Goal: Task Accomplishment & Management: Use online tool/utility

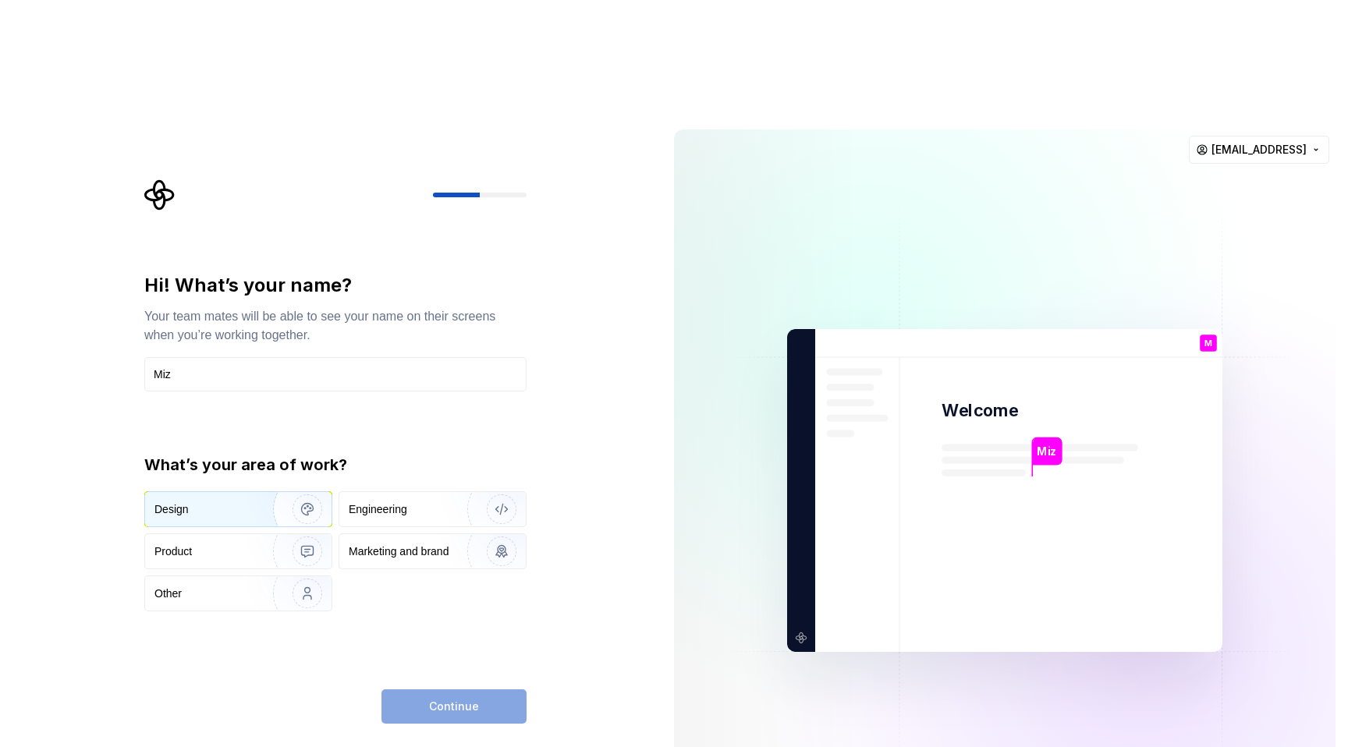
type input "Miz"
click at [187, 492] on div "Design" at bounding box center [238, 509] width 186 height 34
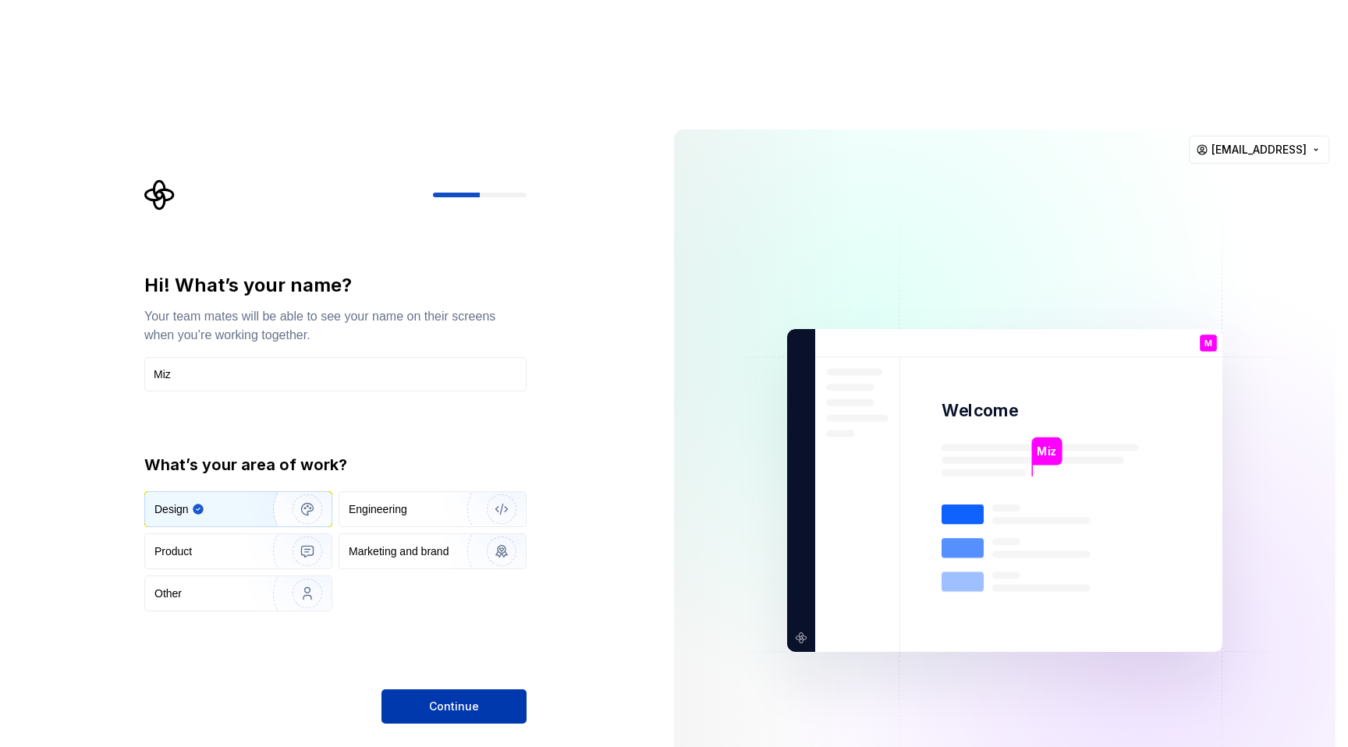
click at [439, 699] on span "Continue" at bounding box center [454, 707] width 50 height 16
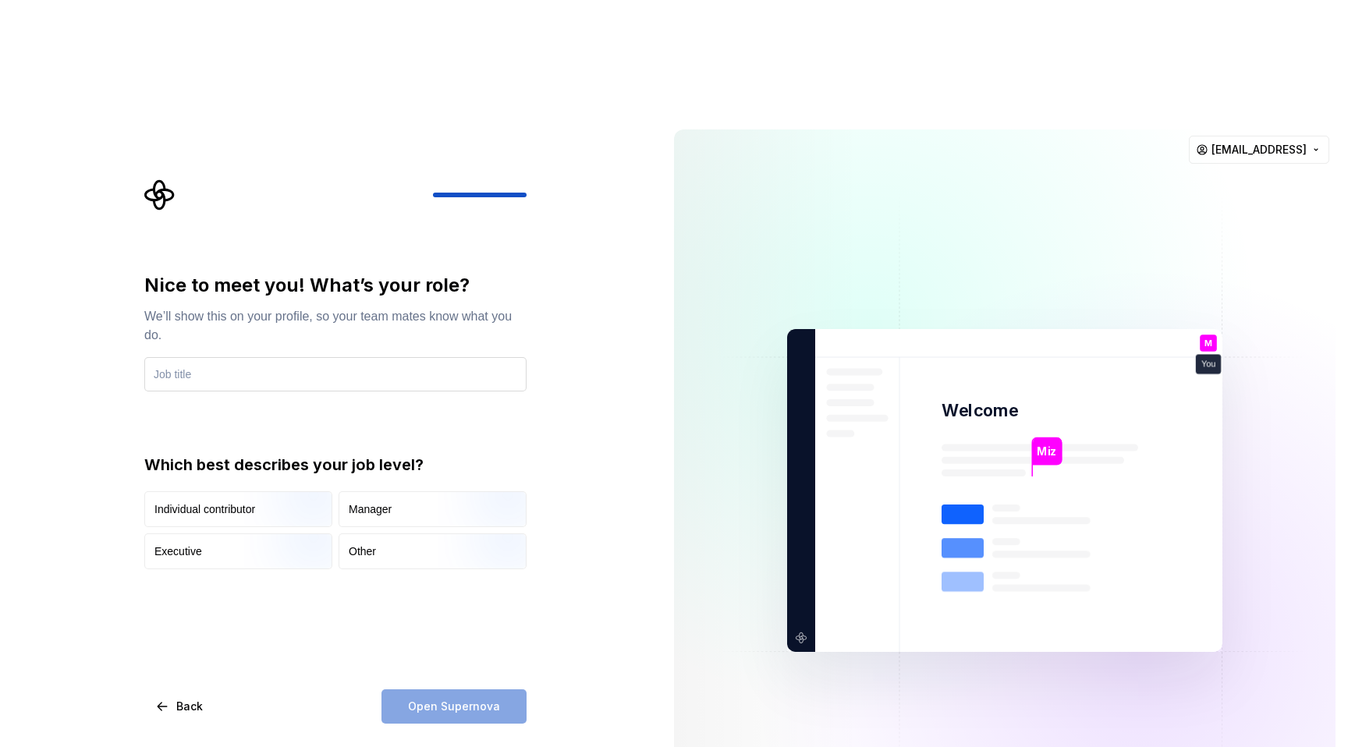
click at [322, 357] on input "text" at bounding box center [335, 374] width 382 height 34
type input "Designer"
click at [416, 690] on div "Open Supernova" at bounding box center [454, 707] width 145 height 34
click at [274, 477] on img "button" at bounding box center [294, 529] width 100 height 105
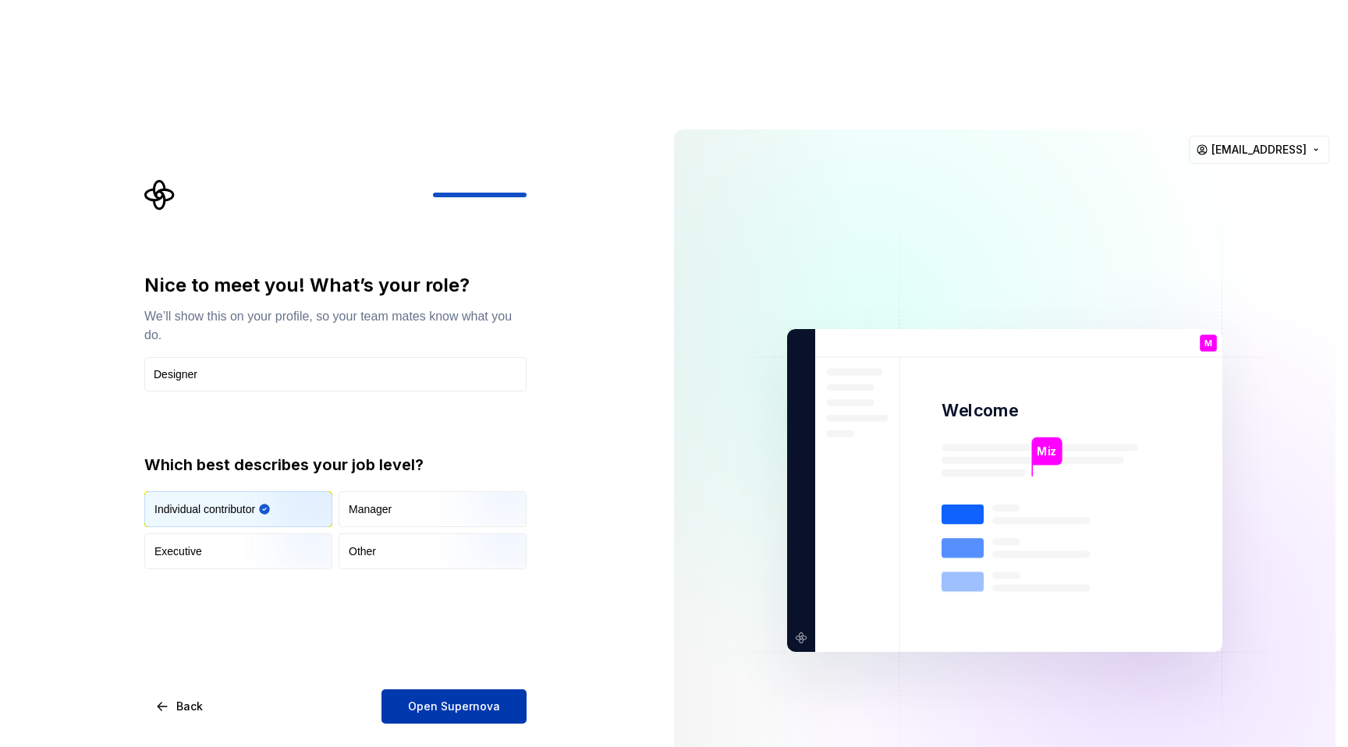
click at [457, 699] on span "Open Supernova" at bounding box center [454, 707] width 92 height 16
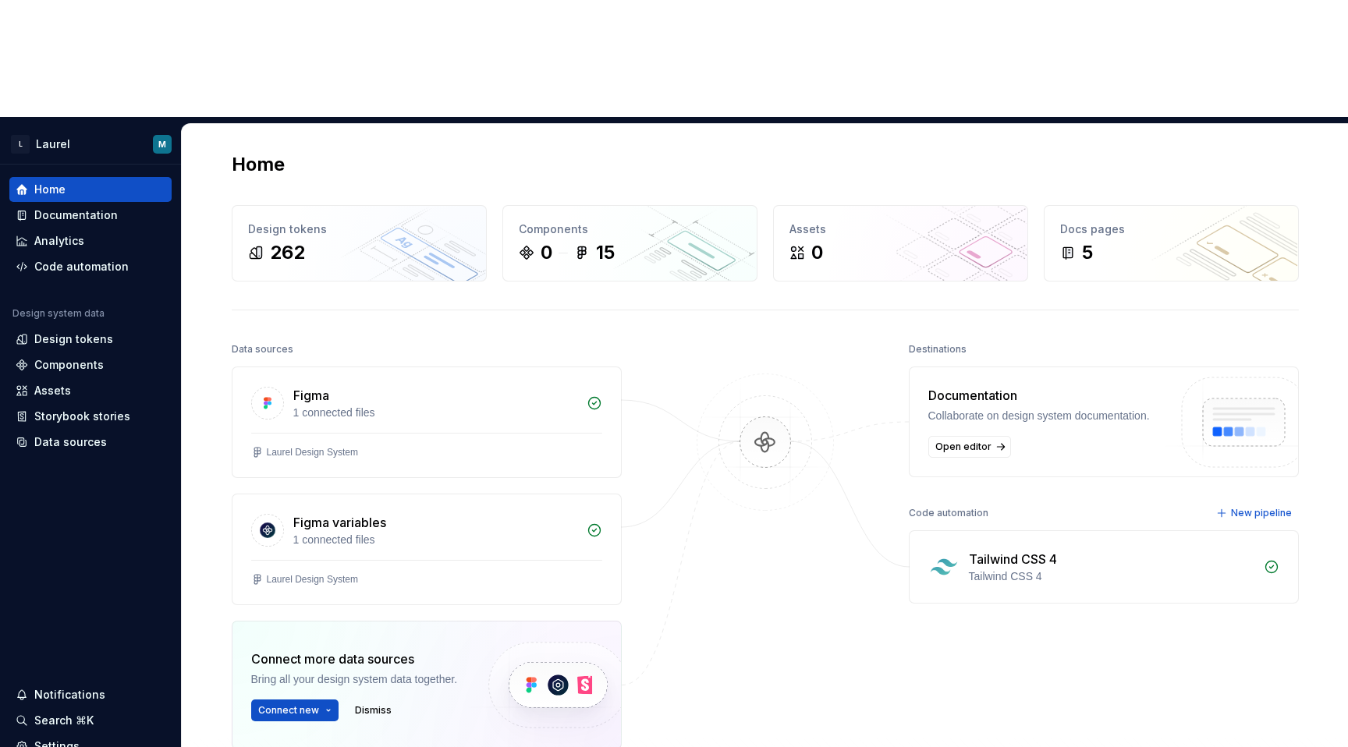
click at [435, 152] on div "Home" at bounding box center [765, 164] width 1067 height 25
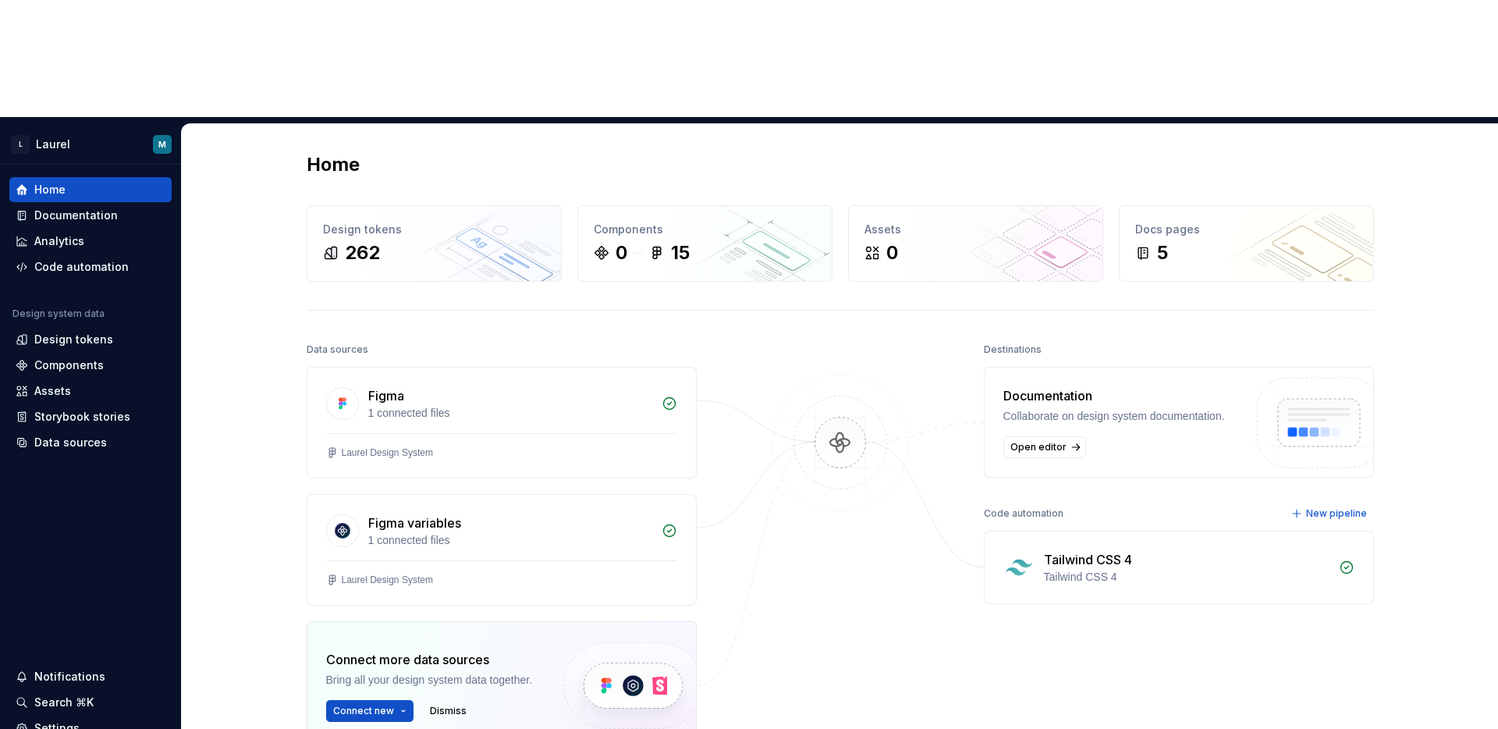
click at [1329, 531] on div "Tailwind CSS 4 Tailwind CSS 4" at bounding box center [1179, 567] width 389 height 72
click at [1129, 550] on div "Tailwind CSS 4" at bounding box center [1187, 559] width 286 height 19
click at [1082, 569] on div "Tailwind CSS 4" at bounding box center [1187, 577] width 286 height 16
click at [1223, 569] on div "Tailwind CSS 4" at bounding box center [1187, 577] width 286 height 16
click at [1347, 507] on span "New pipeline" at bounding box center [1336, 513] width 61 height 12
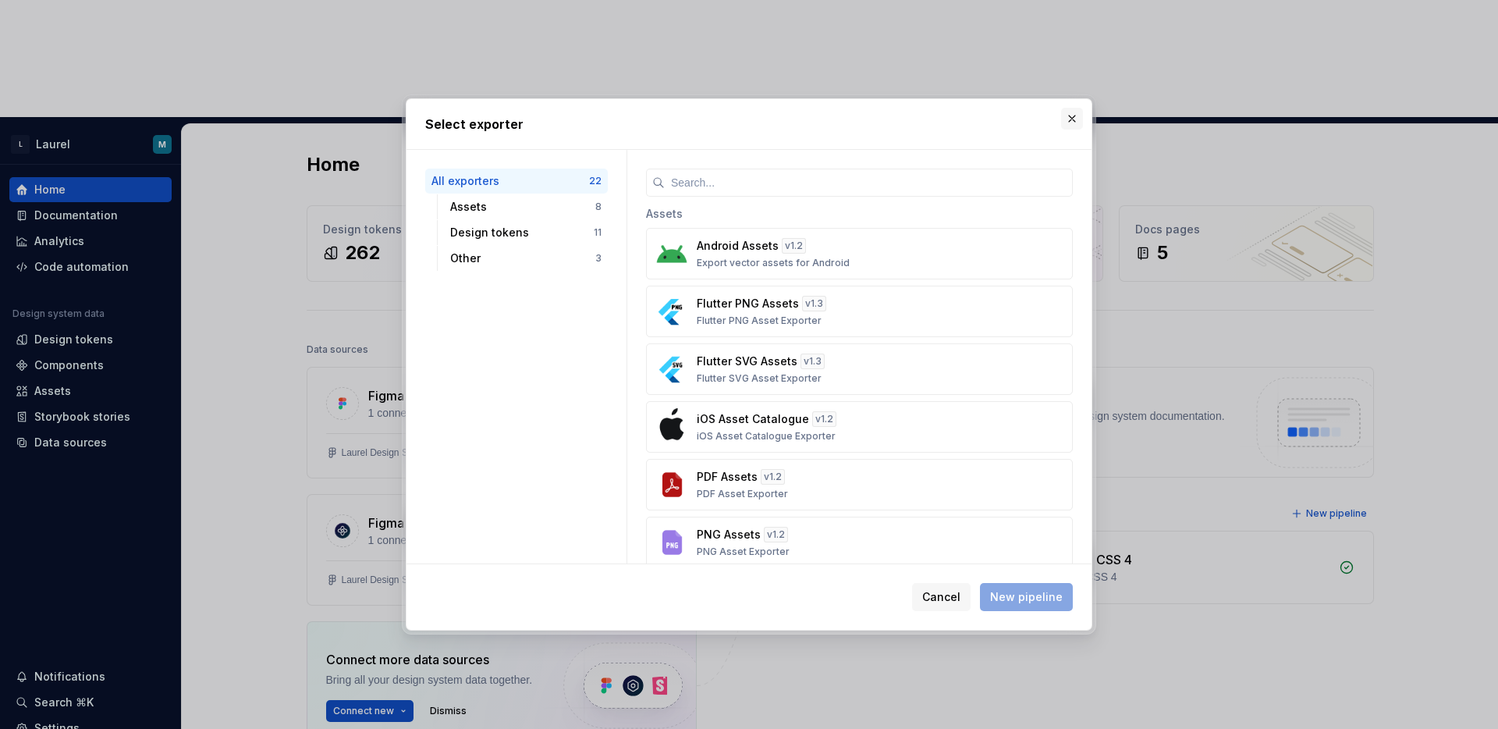
click at [1074, 112] on button "button" at bounding box center [1072, 119] width 22 height 22
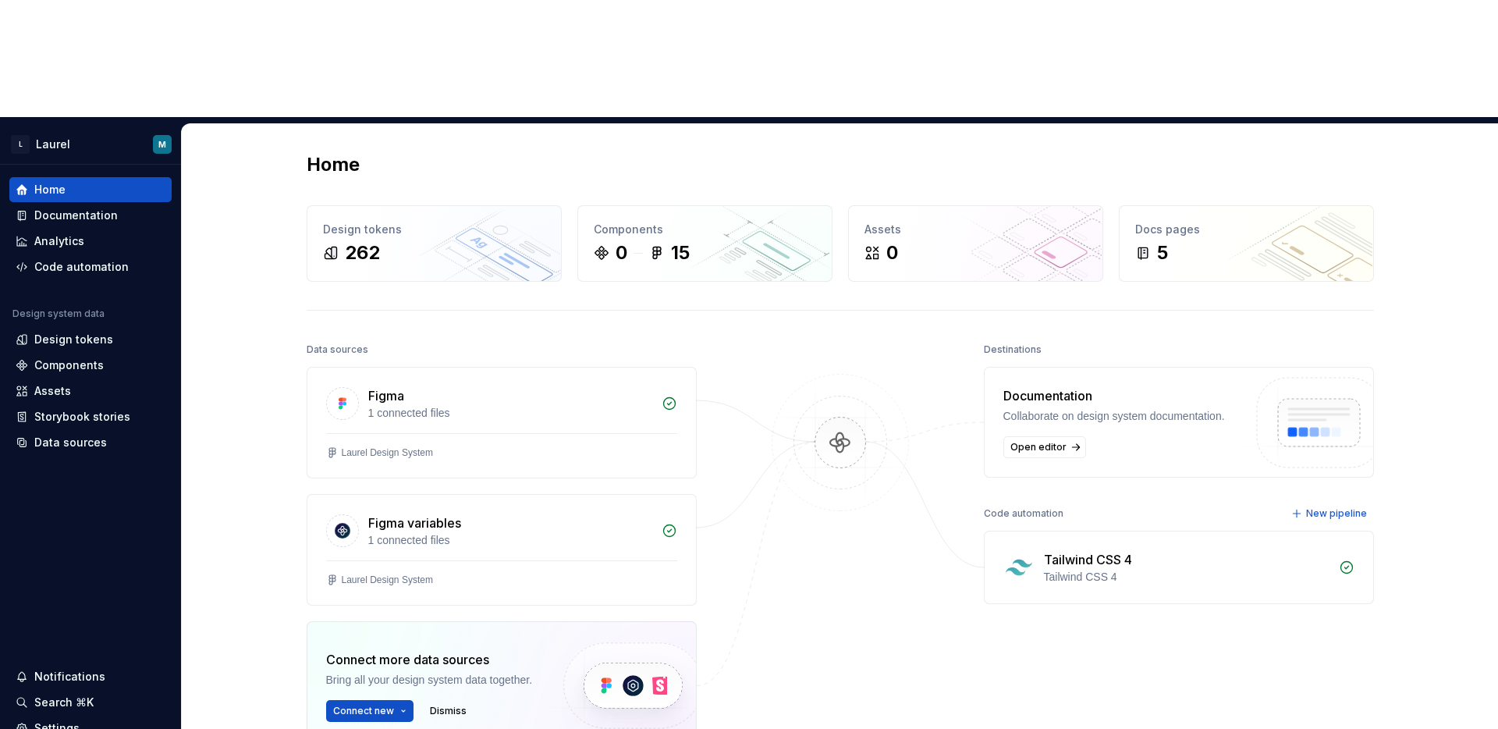
click at [1137, 550] on div "Tailwind CSS 4" at bounding box center [1187, 559] width 286 height 19
drag, startPoint x: 1344, startPoint y: 456, endPoint x: 1319, endPoint y: 460, distance: 25.4
click at [1319, 531] on div "Tailwind CSS 4 Tailwind CSS 4" at bounding box center [1179, 567] width 389 height 72
click at [1319, 569] on div "Tailwind CSS 4" at bounding box center [1187, 577] width 286 height 16
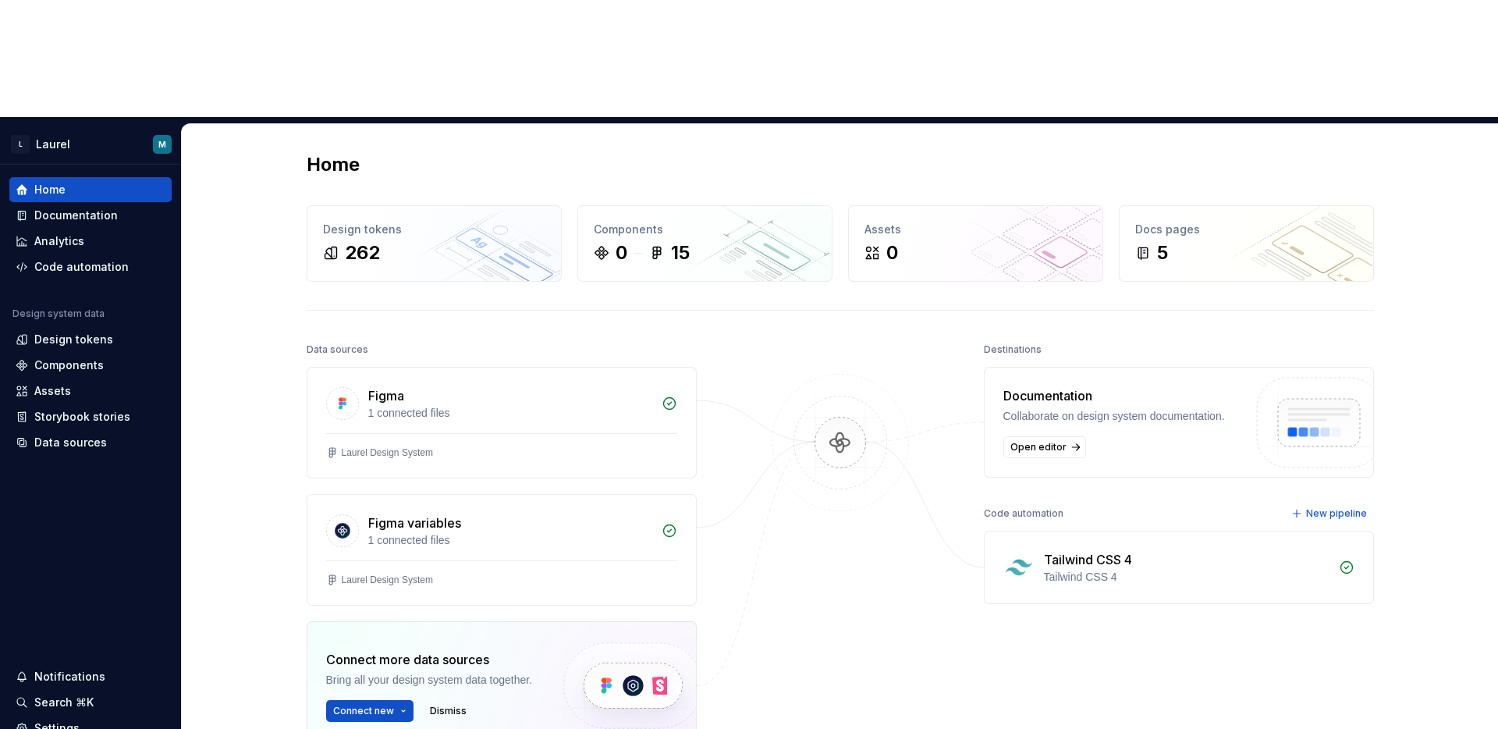
click at [1342, 559] on icon at bounding box center [1347, 567] width 16 height 16
click at [105, 259] on div "Code automation" at bounding box center [81, 267] width 94 height 16
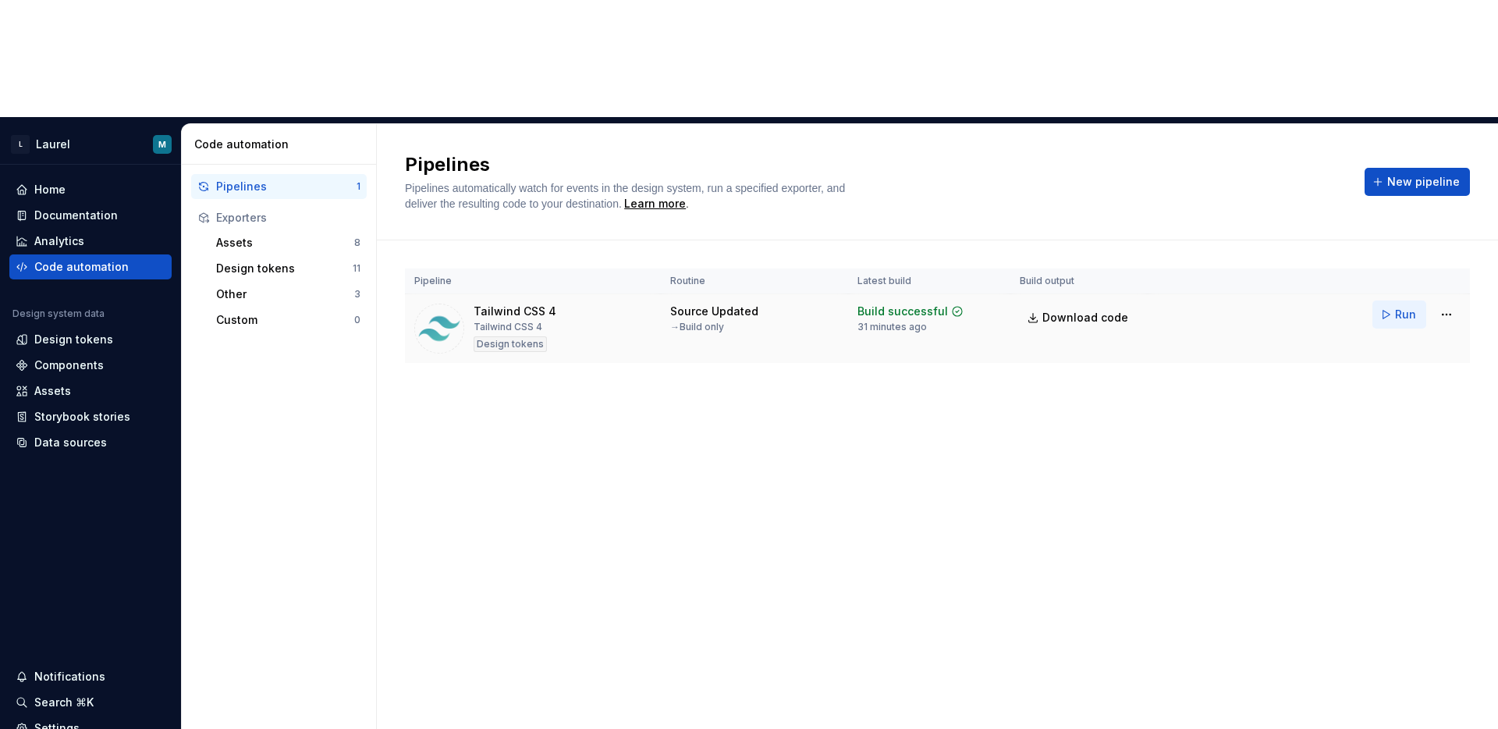
drag, startPoint x: 1400, startPoint y: 192, endPoint x: 1378, endPoint y: 201, distance: 23.8
click at [1347, 300] on button "Run" at bounding box center [1399, 314] width 54 height 28
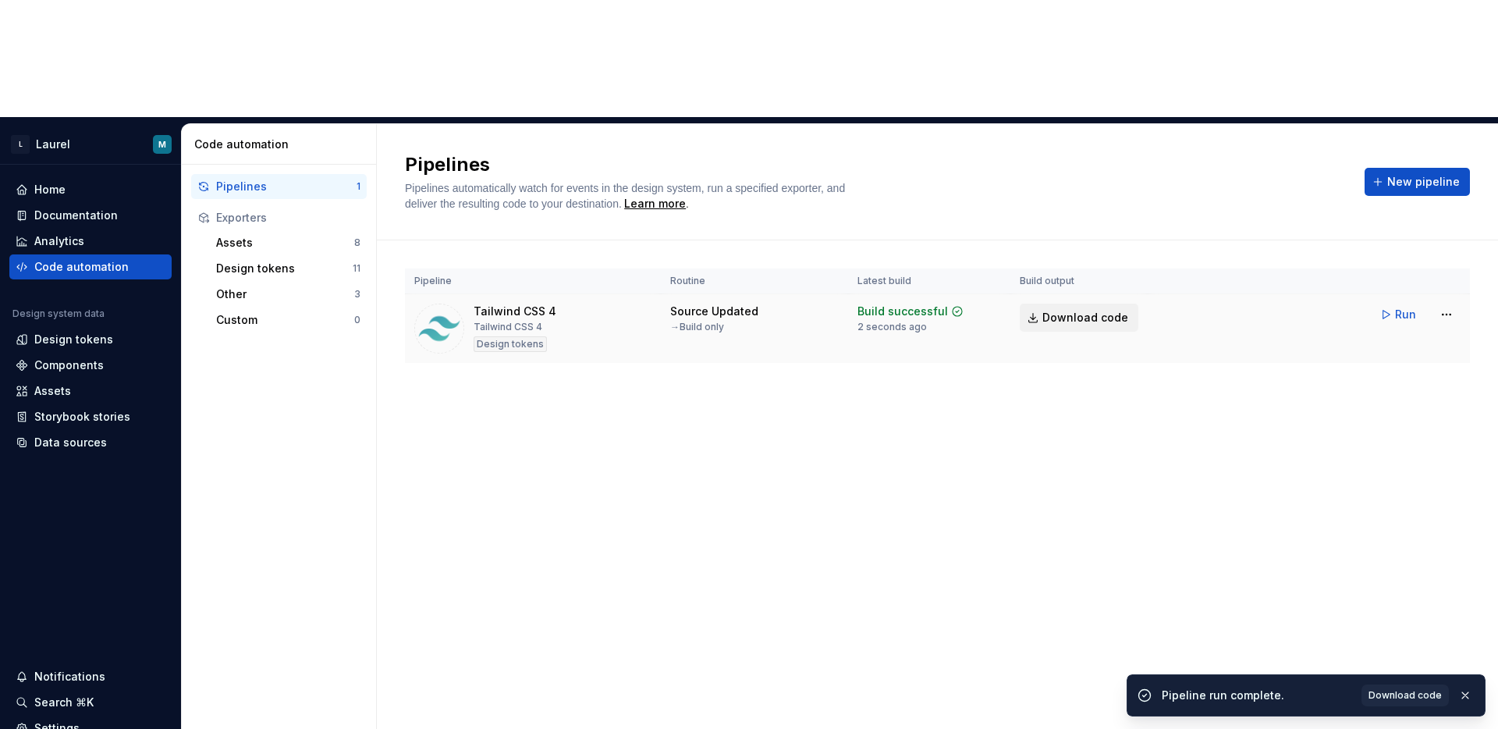
click at [1051, 303] on link "Download code" at bounding box center [1079, 317] width 119 height 28
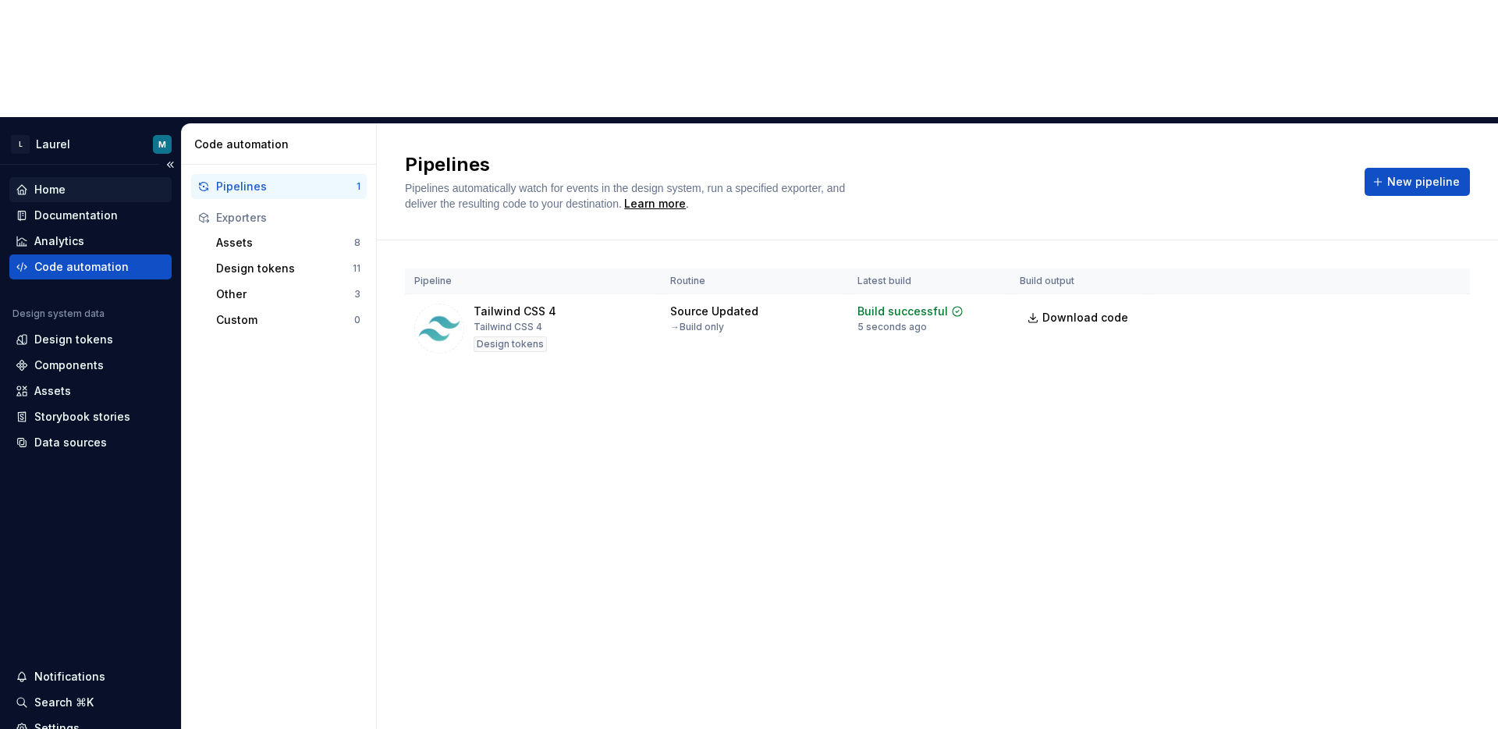
click at [83, 177] on div "Home" at bounding box center [90, 189] width 162 height 25
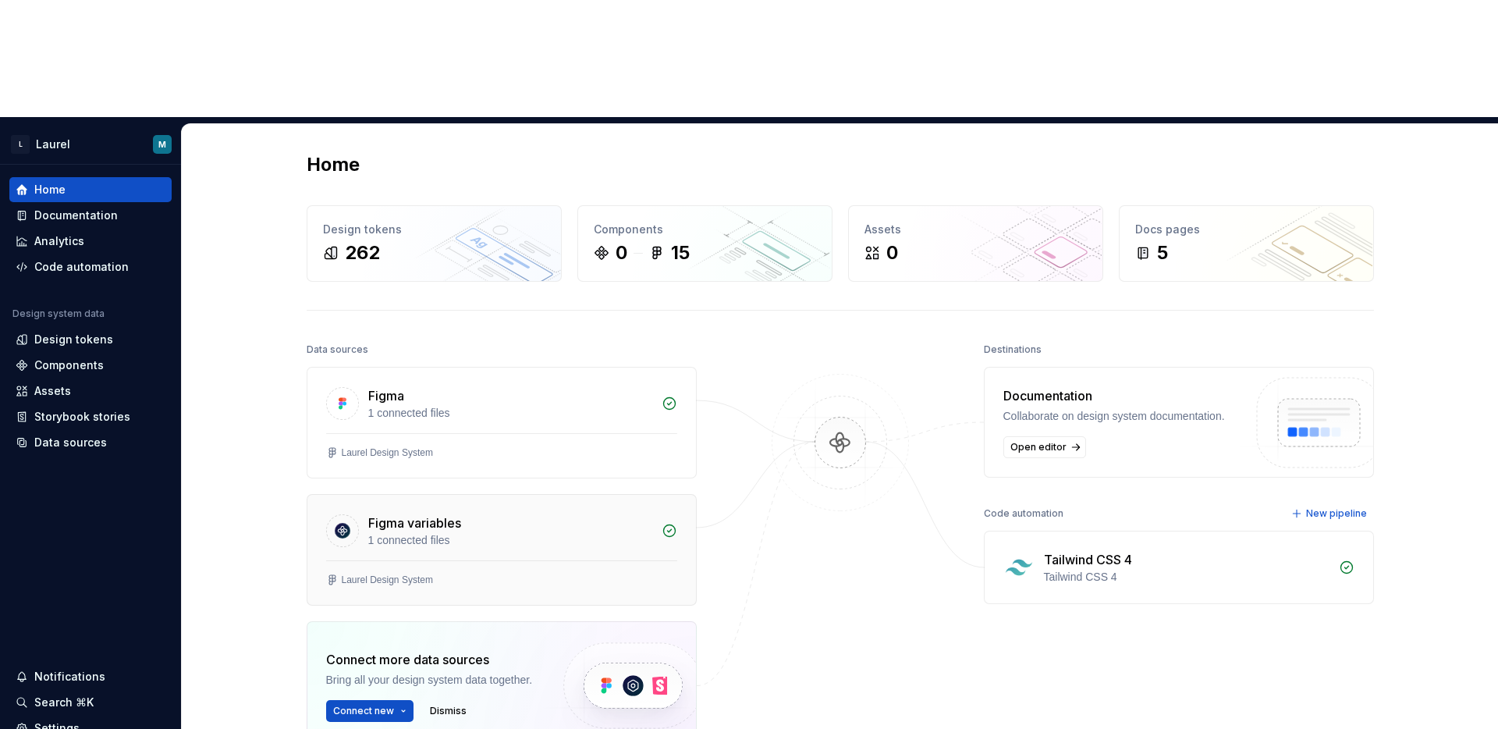
click at [524, 560] on div "Laurel Design System" at bounding box center [501, 582] width 389 height 44
click at [520, 532] on div "1 connected files" at bounding box center [510, 540] width 284 height 16
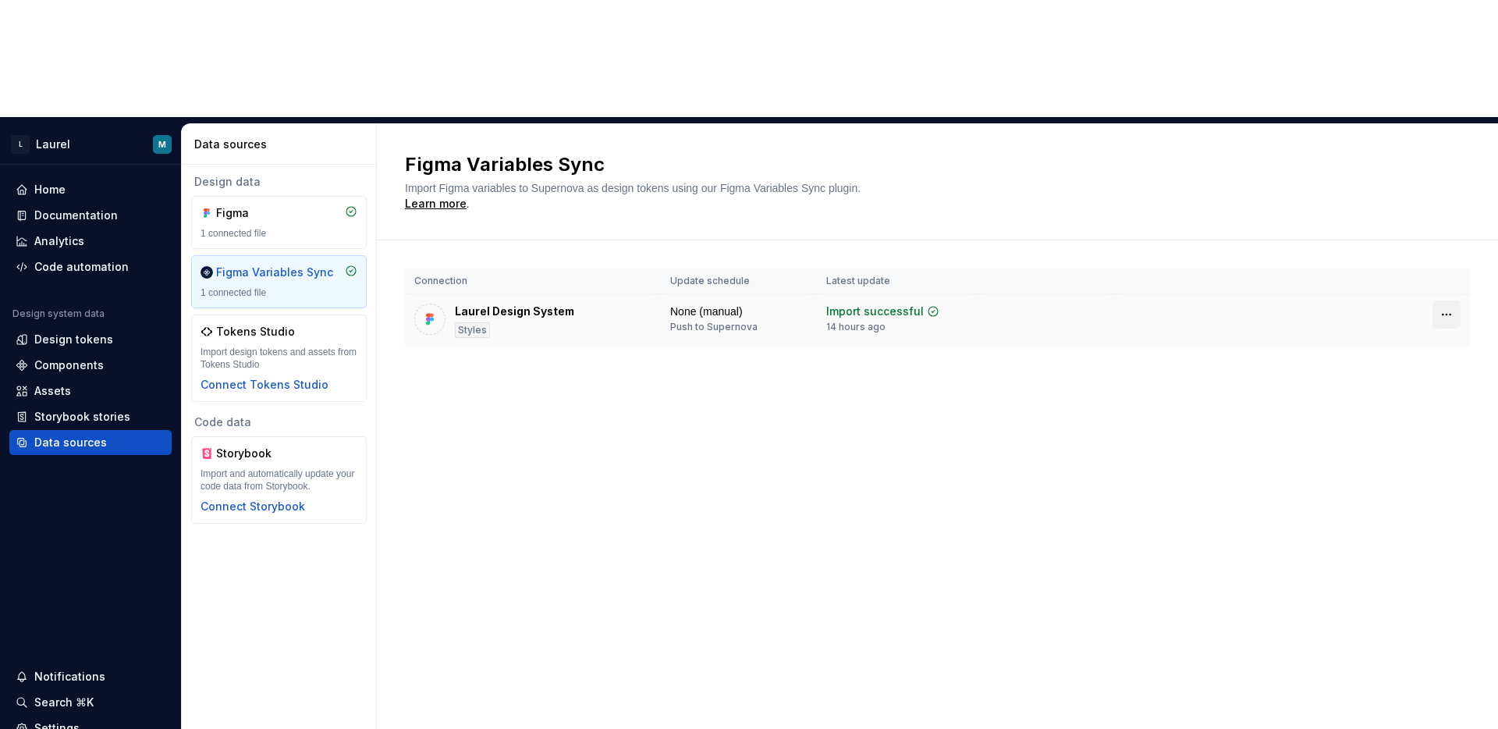
click at [1347, 192] on html "L Laurel M Home Documentation Analytics Code automation Design system data Desi…" at bounding box center [749, 364] width 1498 height 729
click at [1120, 293] on html "L Laurel M Home Documentation Analytics Code automation Design system data Desi…" at bounding box center [749, 364] width 1498 height 729
click at [738, 321] on div "Push to Supernova" at bounding box center [713, 327] width 87 height 12
click at [712, 321] on div "Push to Supernova" at bounding box center [713, 327] width 87 height 12
click at [868, 321] on div "14 hours ago" at bounding box center [855, 327] width 59 height 12
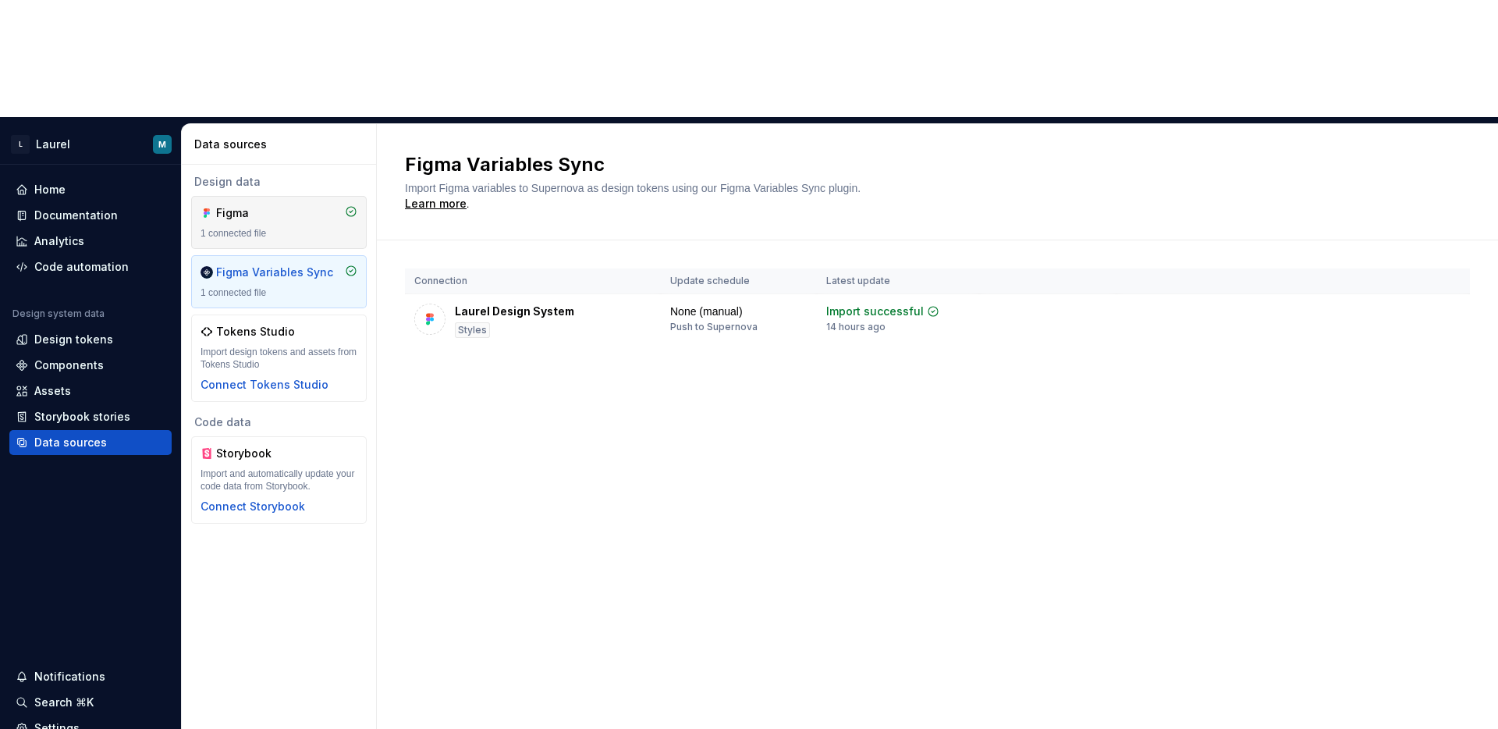
click at [289, 227] on div "1 connected file" at bounding box center [279, 233] width 157 height 12
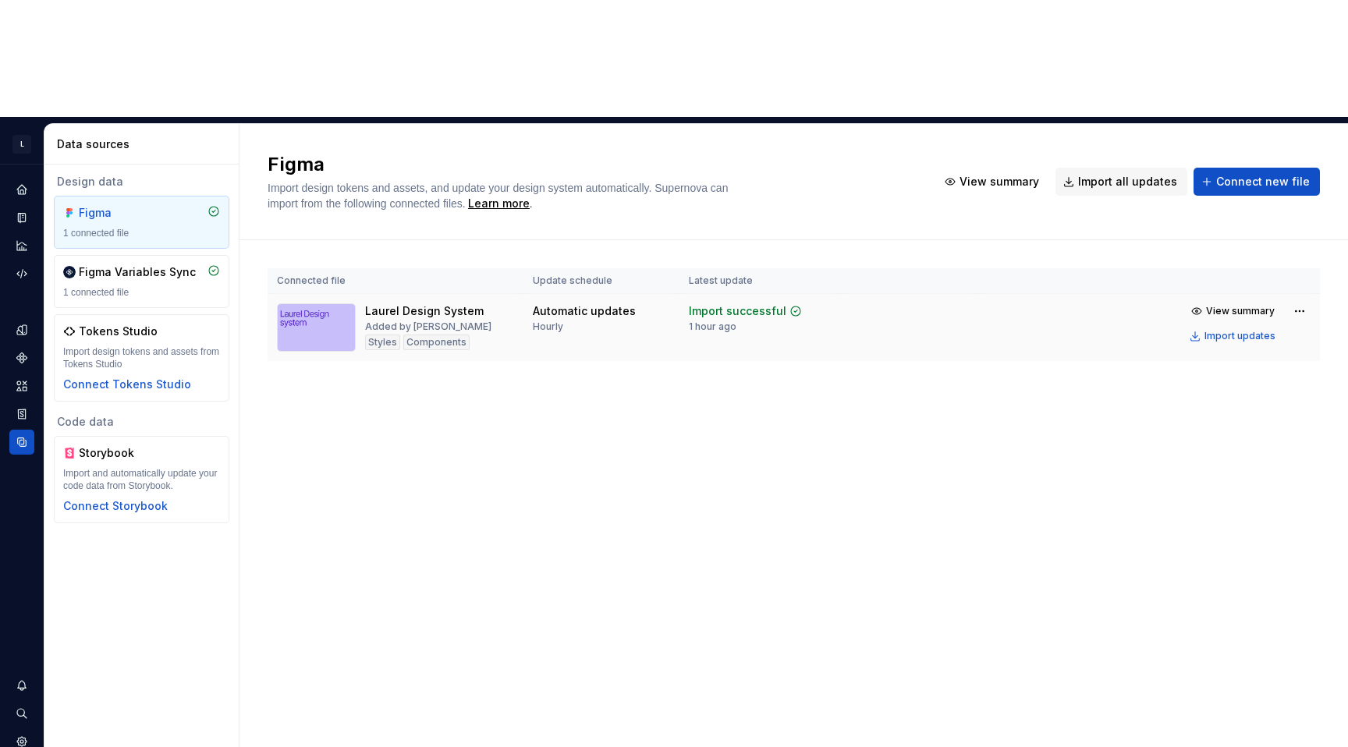
click at [958, 294] on td at bounding box center [910, 328] width 137 height 68
